Goal: Use online tool/utility: Use online tool/utility

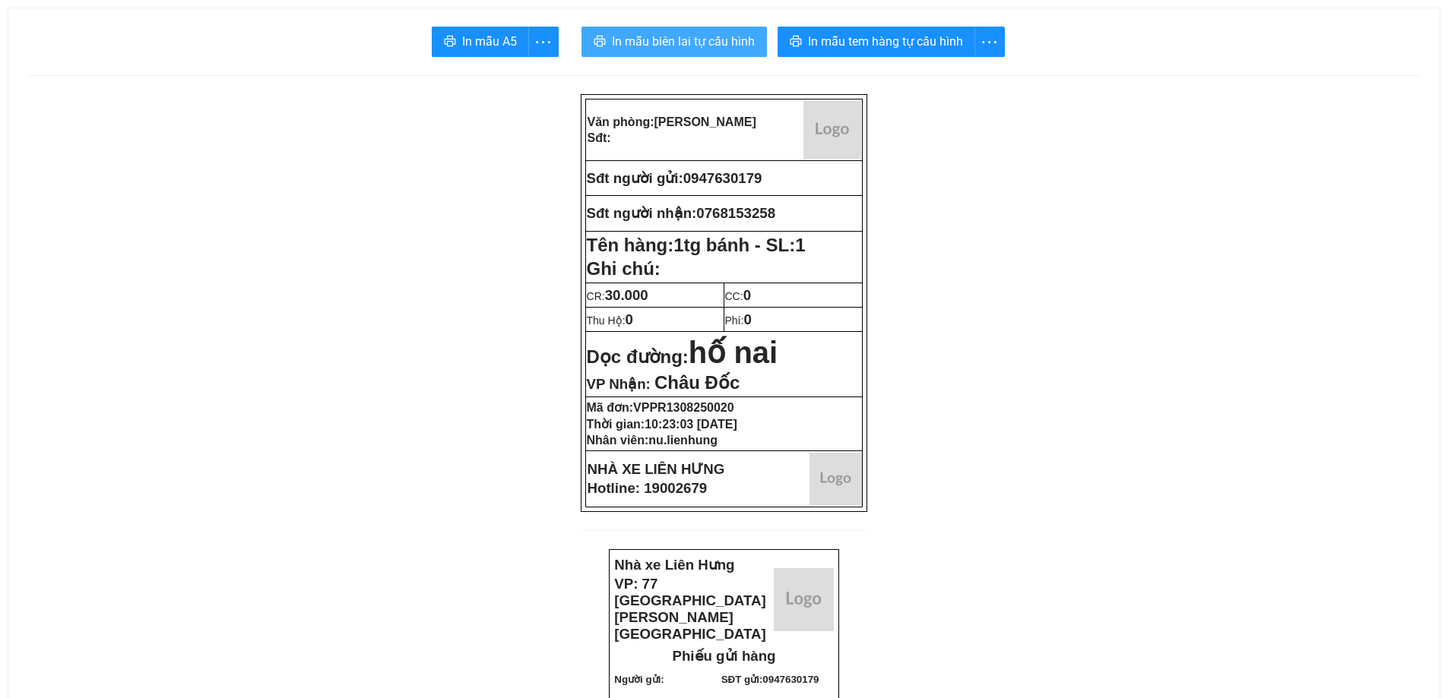
click at [691, 40] on span "In mẫu biên lai tự cấu hình" at bounding box center [683, 41] width 143 height 19
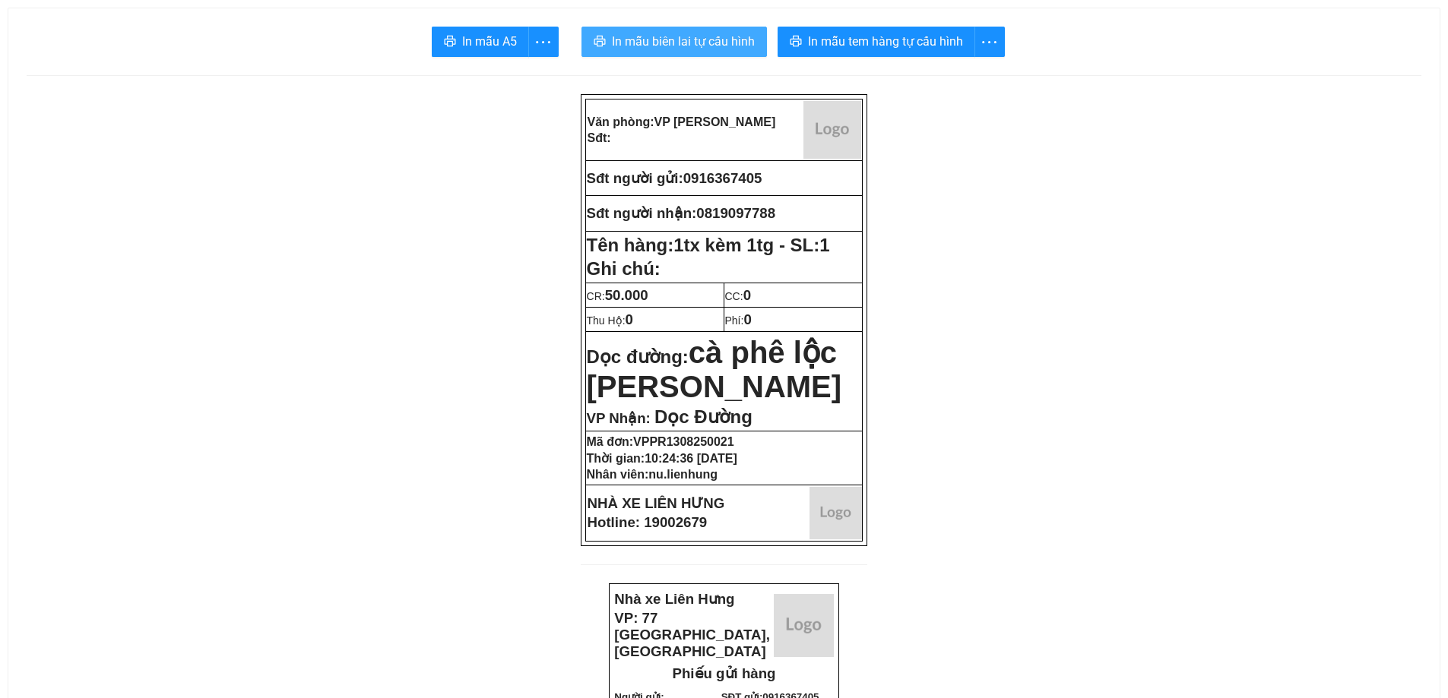
click at [682, 38] on span "In mẫu biên lai tự cấu hình" at bounding box center [683, 41] width 143 height 19
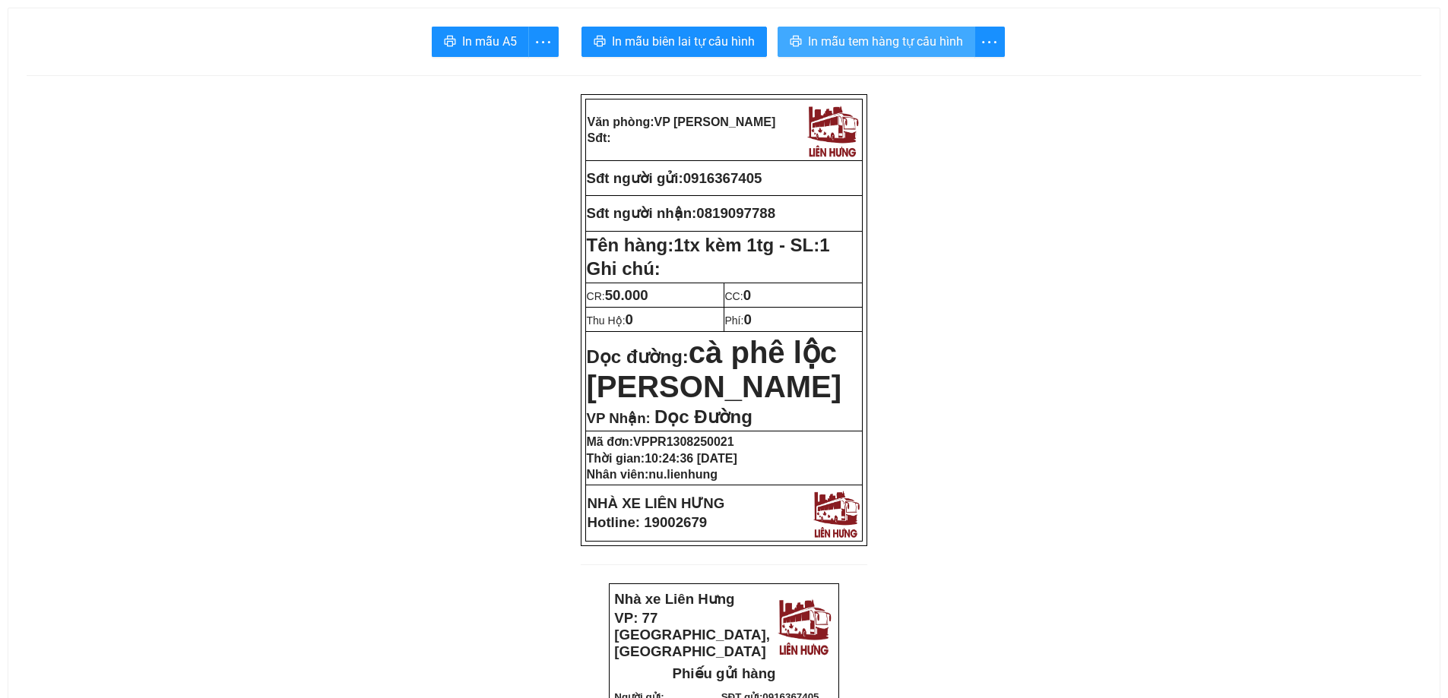
click at [884, 46] on span "In mẫu tem hàng tự cấu hình" at bounding box center [885, 41] width 155 height 19
